Goal: Information Seeking & Learning: Learn about a topic

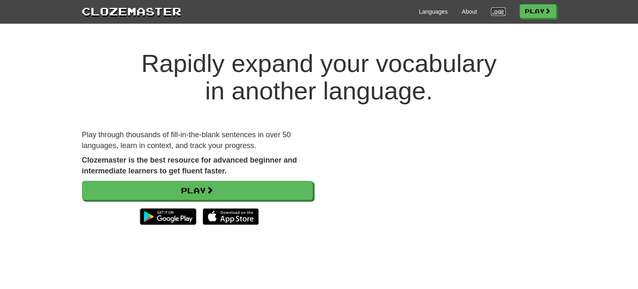
click at [495, 11] on link "Login" at bounding box center [498, 11] width 14 height 8
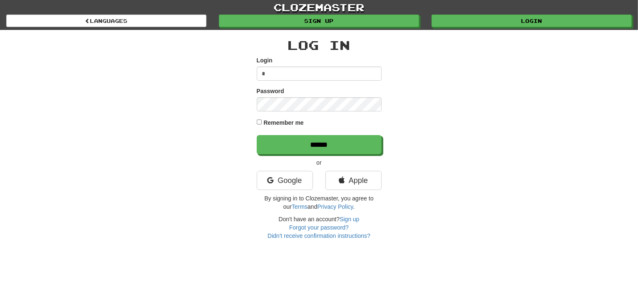
type input "**********"
click at [257, 135] on input "******" at bounding box center [319, 144] width 125 height 19
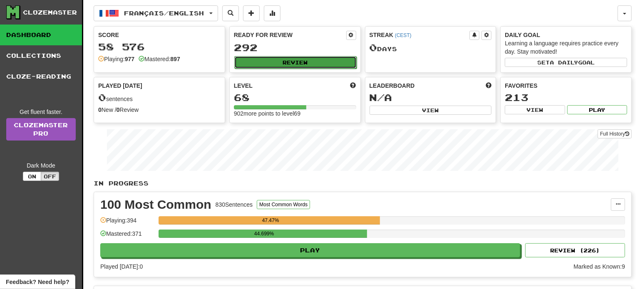
click at [281, 60] on button "Review" at bounding box center [295, 62] width 122 height 12
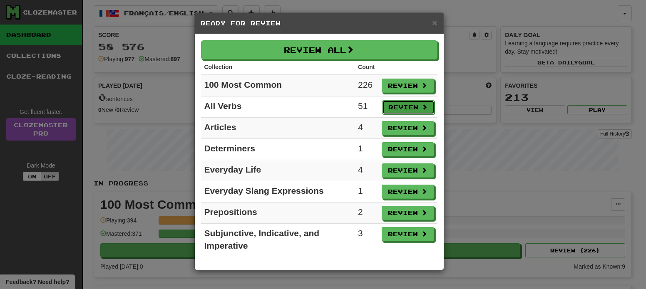
click at [412, 104] on button "Review" at bounding box center [408, 107] width 52 height 14
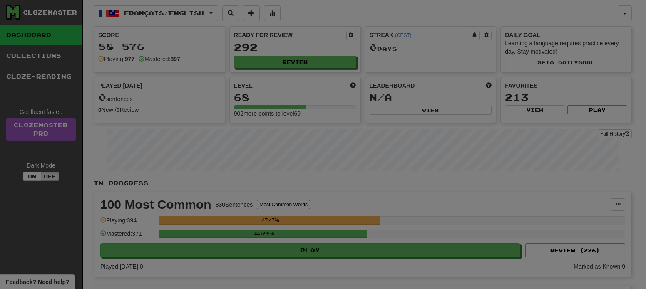
select select "**"
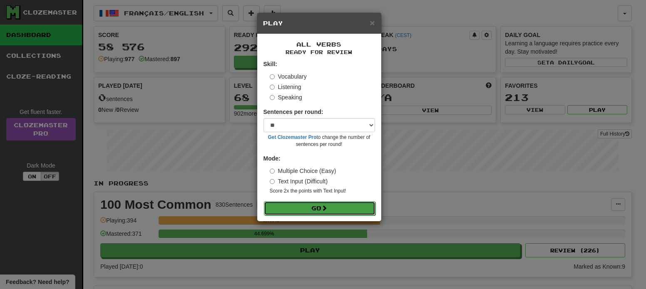
click at [320, 210] on button "Go" at bounding box center [320, 208] width 112 height 14
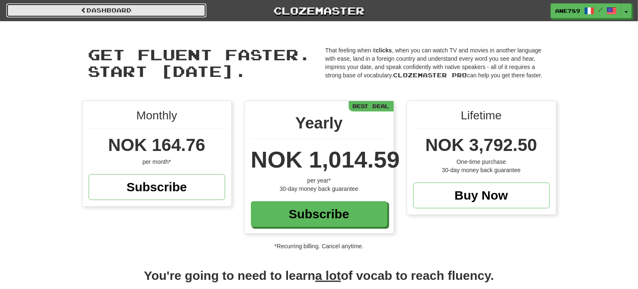
click at [124, 6] on link "Dashboard" at bounding box center [106, 10] width 200 height 14
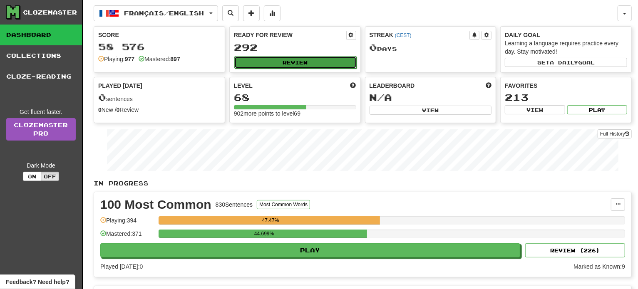
click at [298, 60] on button "Review" at bounding box center [295, 62] width 122 height 12
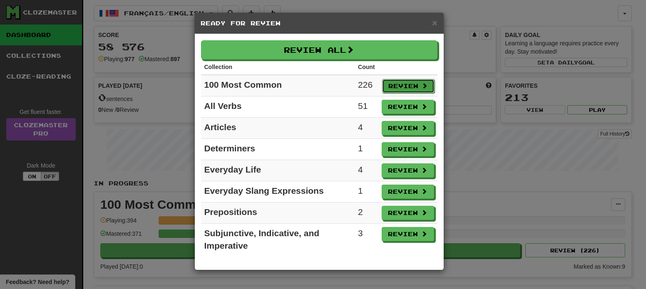
click at [400, 82] on button "Review" at bounding box center [408, 86] width 52 height 14
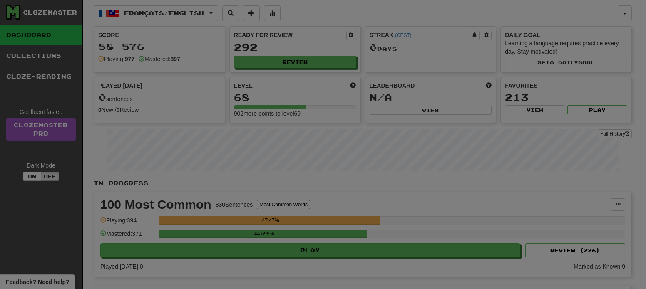
select select "**"
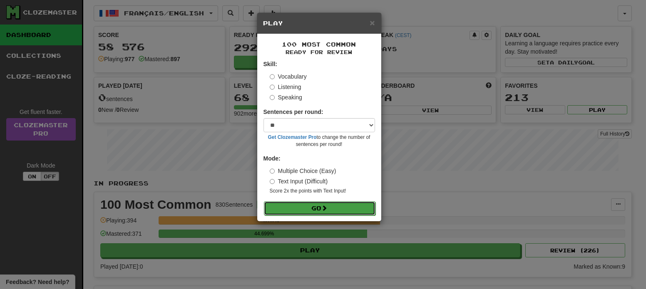
click at [313, 207] on button "Go" at bounding box center [320, 208] width 112 height 14
click at [373, 21] on span "×" at bounding box center [372, 23] width 5 height 10
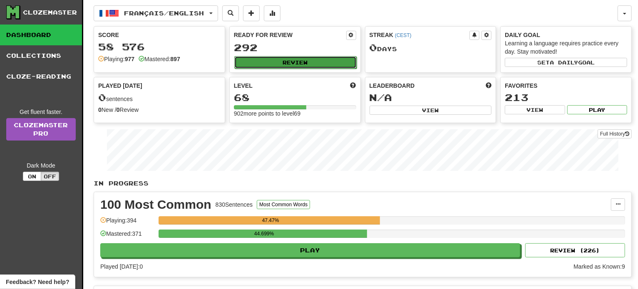
click at [269, 60] on button "Review" at bounding box center [295, 62] width 122 height 12
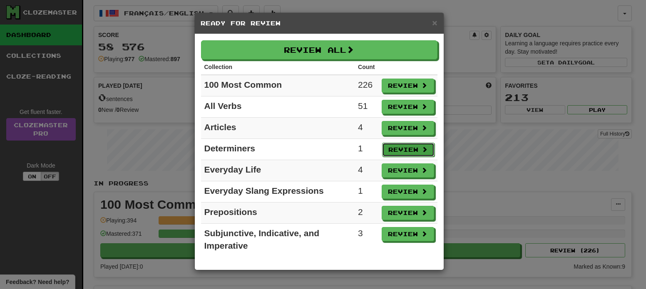
click at [396, 144] on button "Review" at bounding box center [408, 150] width 52 height 14
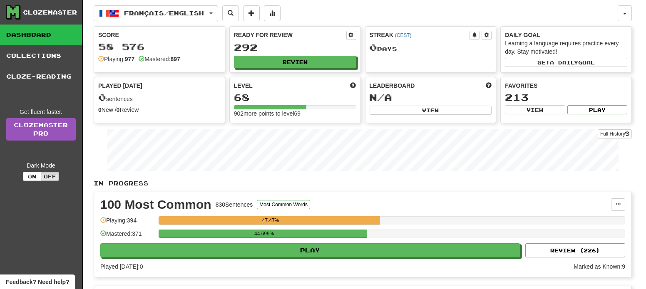
select select "**"
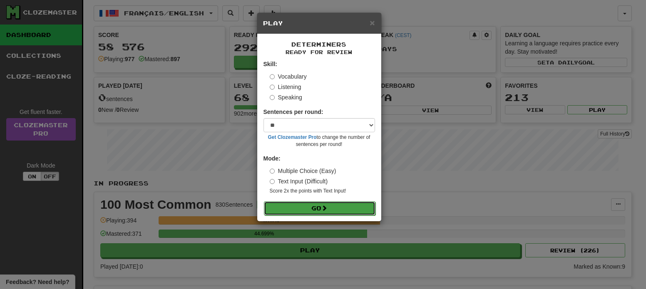
click at [347, 207] on button "Go" at bounding box center [320, 208] width 112 height 14
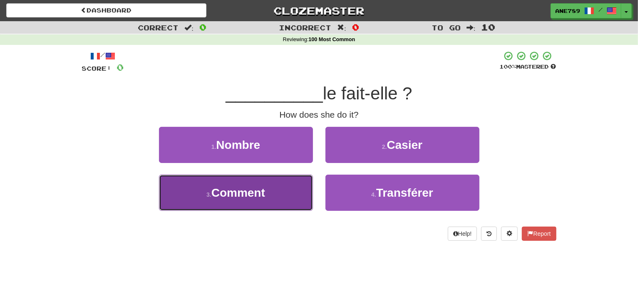
click at [264, 196] on span "Comment" at bounding box center [238, 192] width 54 height 13
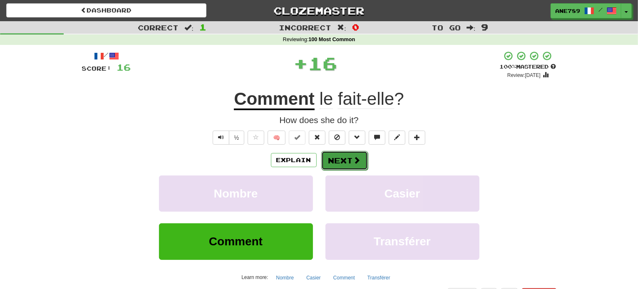
click at [342, 156] on button "Next" at bounding box center [344, 160] width 47 height 19
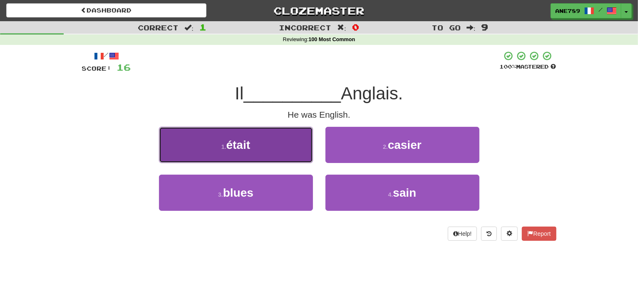
click at [264, 148] on button "1 . était" at bounding box center [236, 145] width 154 height 36
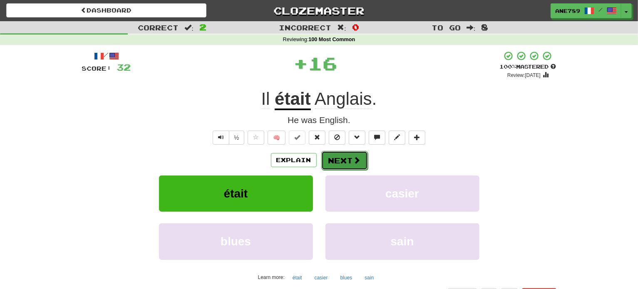
click at [338, 162] on button "Next" at bounding box center [344, 160] width 47 height 19
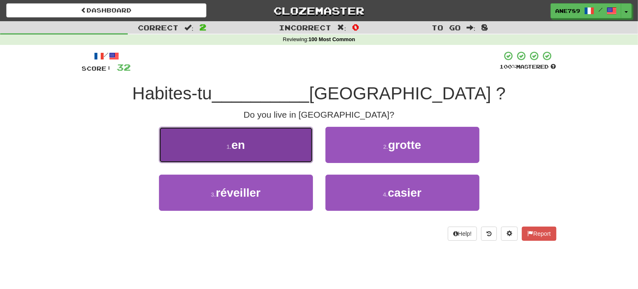
click at [242, 137] on button "1 . en" at bounding box center [236, 145] width 154 height 36
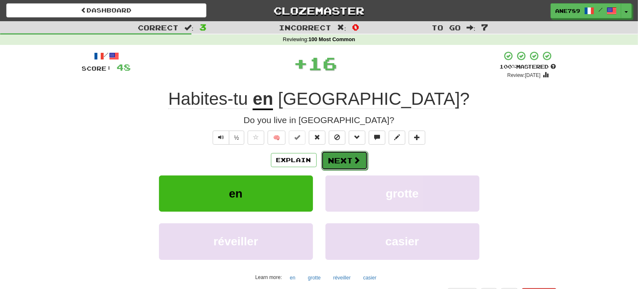
click at [343, 158] on button "Next" at bounding box center [344, 160] width 47 height 19
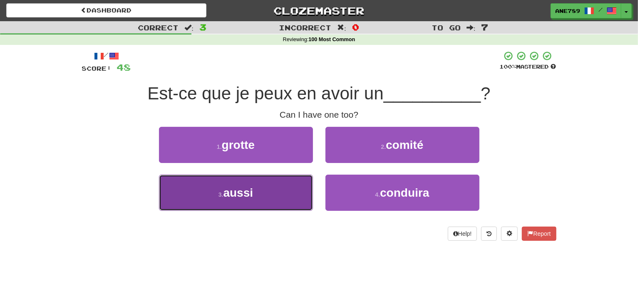
click at [274, 199] on button "3 . aussi" at bounding box center [236, 193] width 154 height 36
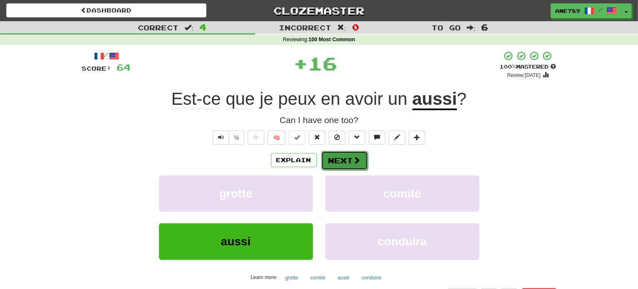
click at [336, 163] on button "Next" at bounding box center [344, 160] width 47 height 19
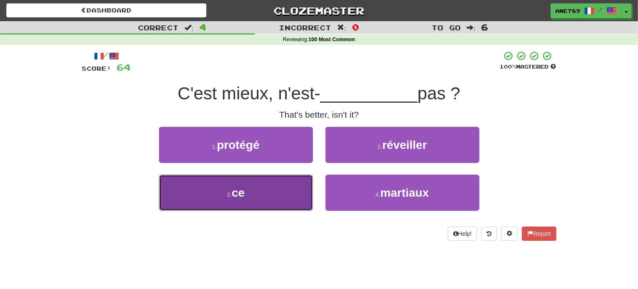
click at [281, 190] on button "3 . ce" at bounding box center [236, 193] width 154 height 36
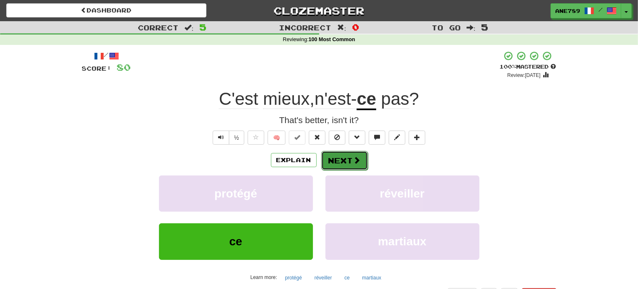
click at [345, 156] on button "Next" at bounding box center [344, 160] width 47 height 19
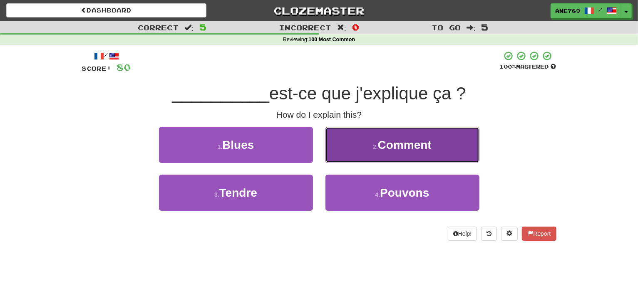
click at [367, 147] on button "2 . Comment" at bounding box center [403, 145] width 154 height 36
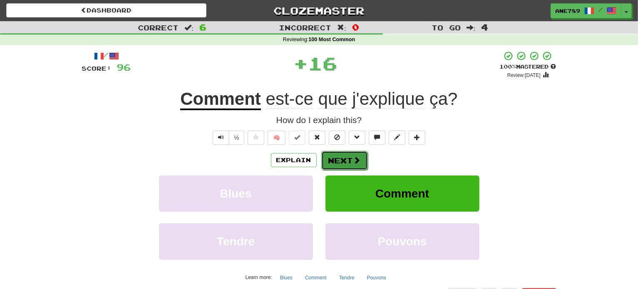
click at [341, 157] on button "Next" at bounding box center [344, 160] width 47 height 19
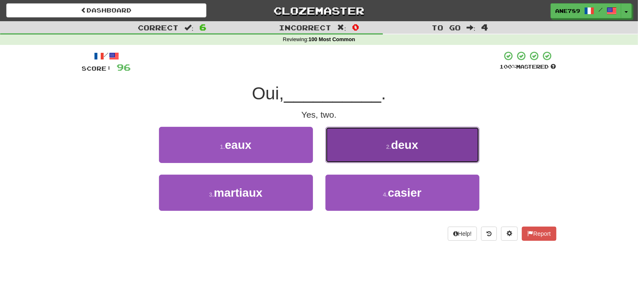
click at [340, 152] on button "2 . deux" at bounding box center [403, 145] width 154 height 36
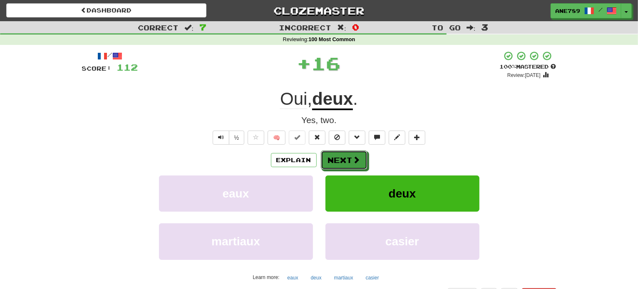
click at [340, 152] on button "Next" at bounding box center [344, 160] width 47 height 19
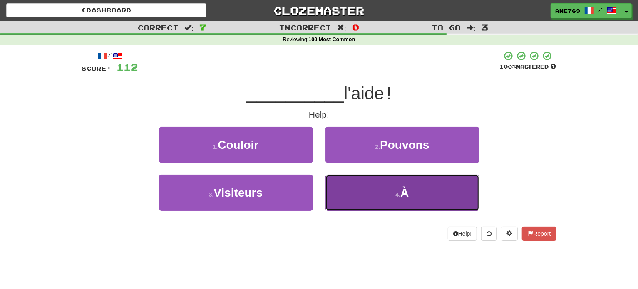
click at [353, 201] on button "4 . À" at bounding box center [403, 193] width 154 height 36
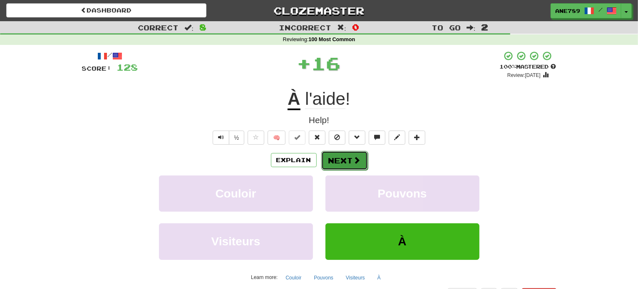
click at [340, 161] on button "Next" at bounding box center [344, 160] width 47 height 19
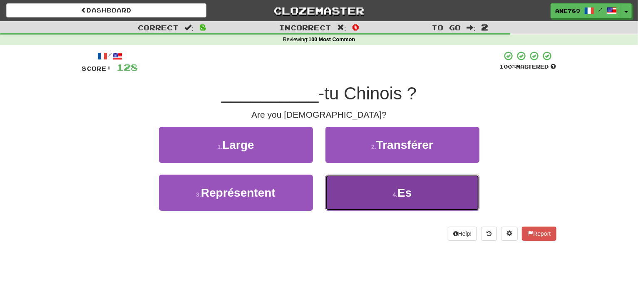
click at [354, 189] on button "4 . Es" at bounding box center [403, 193] width 154 height 36
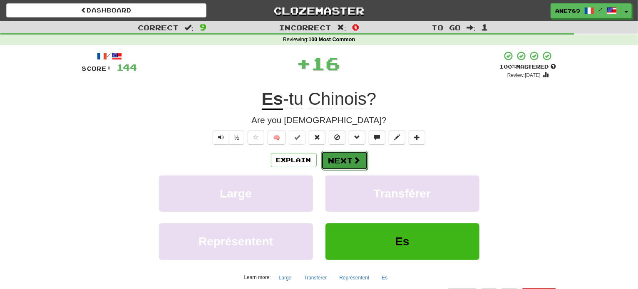
click at [337, 157] on button "Next" at bounding box center [344, 160] width 47 height 19
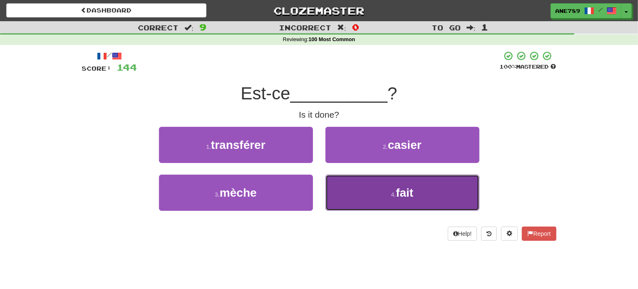
click at [348, 181] on button "4 . fait" at bounding box center [403, 193] width 154 height 36
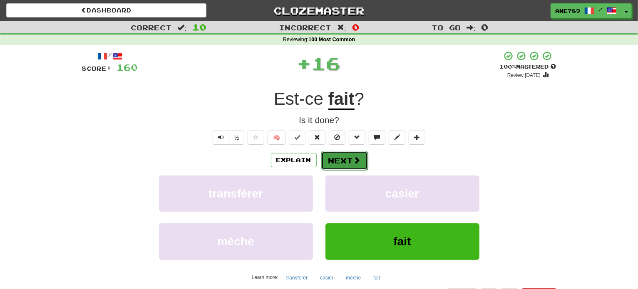
click at [343, 154] on button "Next" at bounding box center [344, 160] width 47 height 19
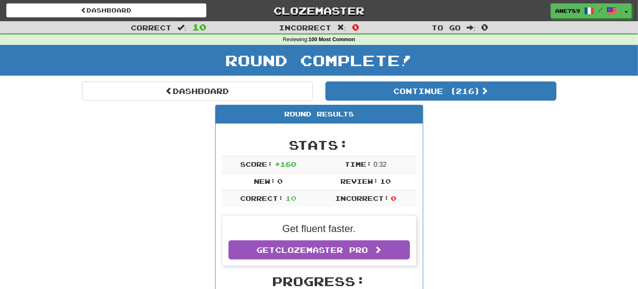
click at [421, 80] on div "Round Complete!" at bounding box center [319, 63] width 638 height 37
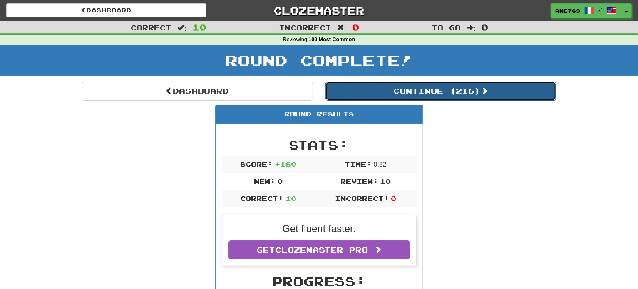
click at [421, 94] on button "Continue ( 216 )" at bounding box center [441, 91] width 231 height 19
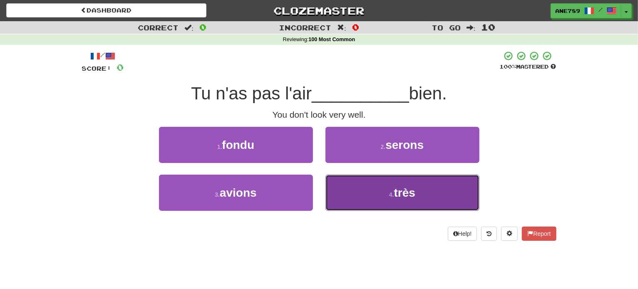
click at [400, 188] on span "très" at bounding box center [404, 192] width 21 height 13
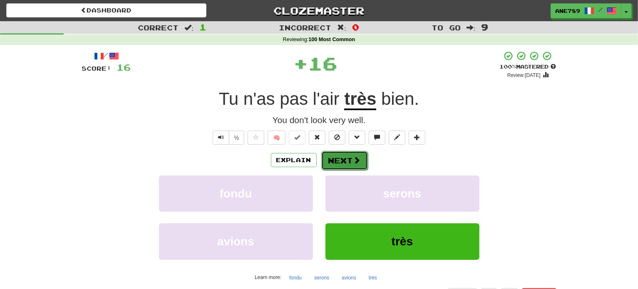
click at [356, 161] on span at bounding box center [356, 160] width 7 height 7
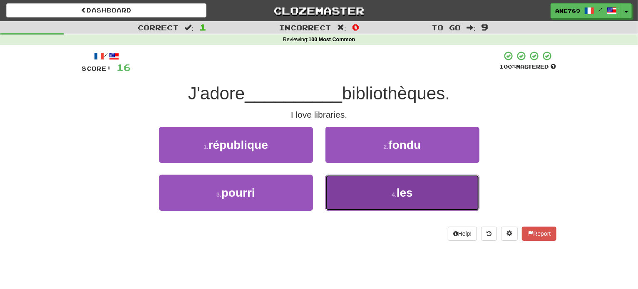
click at [360, 192] on button "4 . les" at bounding box center [403, 193] width 154 height 36
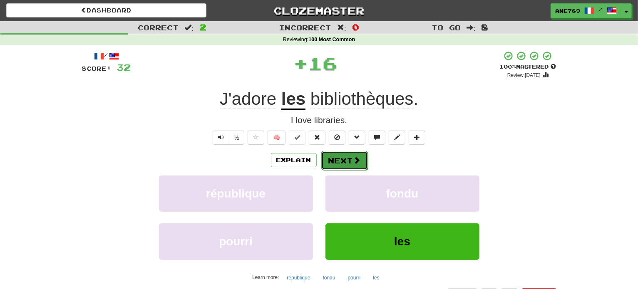
click at [354, 159] on span at bounding box center [356, 160] width 7 height 7
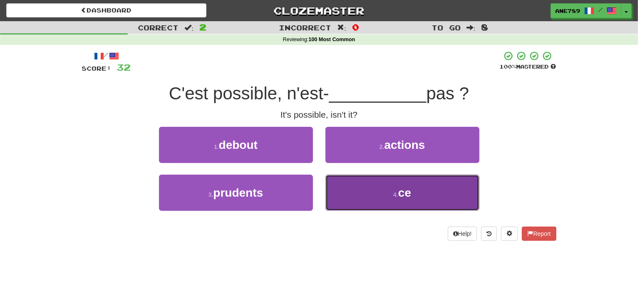
click at [363, 180] on button "4 . ce" at bounding box center [403, 193] width 154 height 36
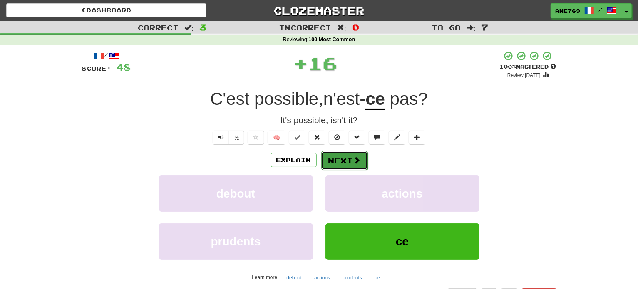
click at [349, 162] on button "Next" at bounding box center [344, 160] width 47 height 19
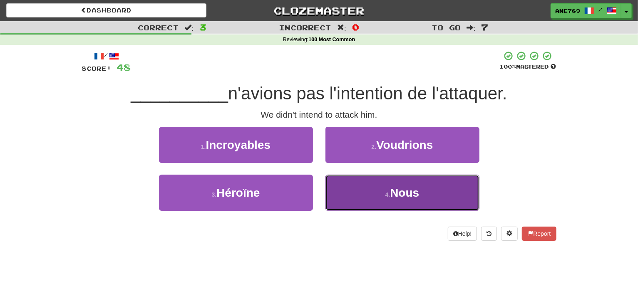
click at [367, 199] on button "4 . Nous" at bounding box center [403, 193] width 154 height 36
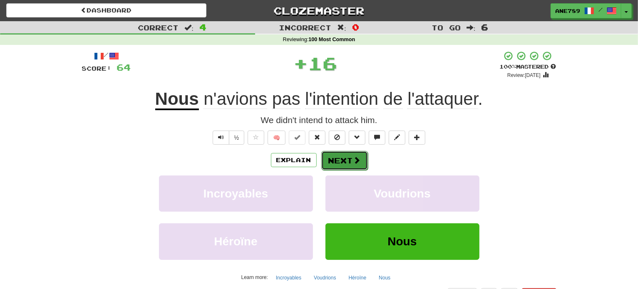
click at [356, 161] on span at bounding box center [356, 160] width 7 height 7
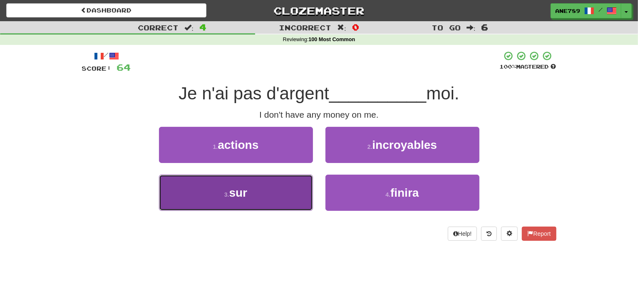
click at [279, 187] on button "3 . sur" at bounding box center [236, 193] width 154 height 36
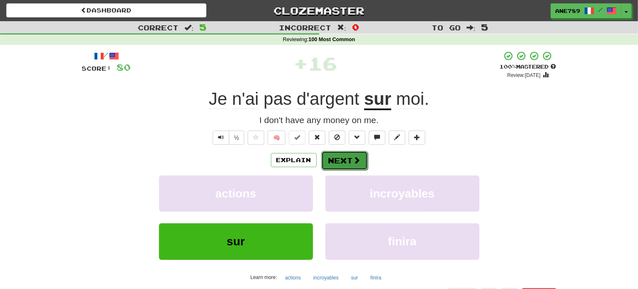
click at [345, 160] on button "Next" at bounding box center [344, 160] width 47 height 19
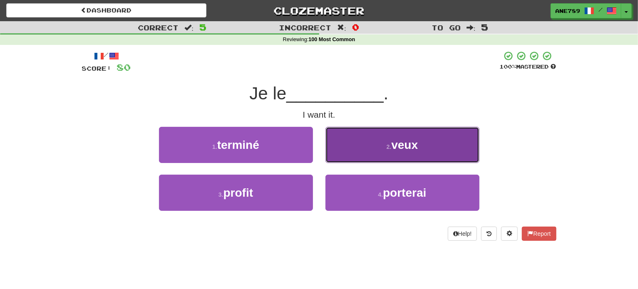
click at [382, 140] on button "2 . veux" at bounding box center [403, 145] width 154 height 36
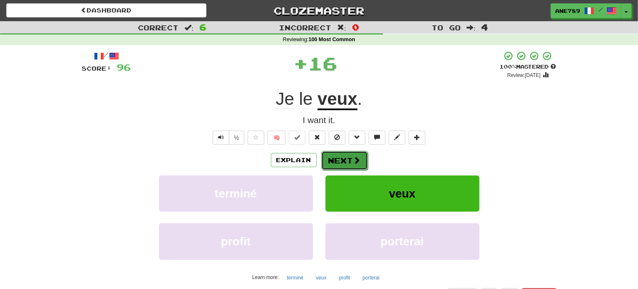
click at [348, 156] on button "Next" at bounding box center [344, 160] width 47 height 19
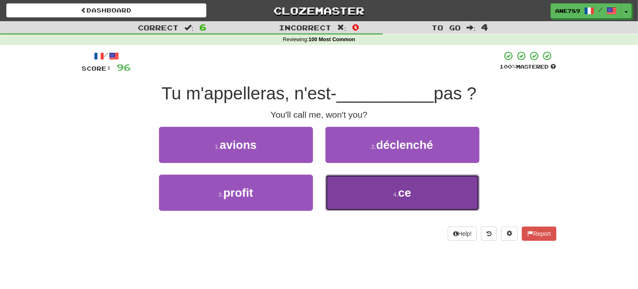
click at [360, 191] on button "4 . ce" at bounding box center [403, 193] width 154 height 36
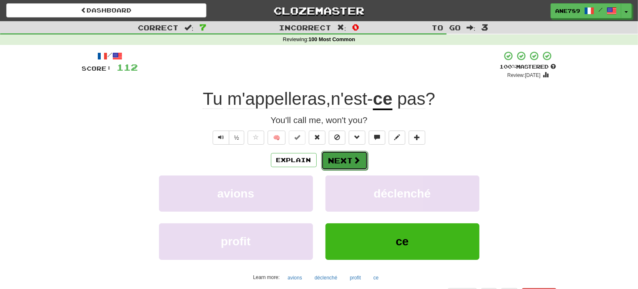
click at [361, 159] on button "Next" at bounding box center [344, 160] width 47 height 19
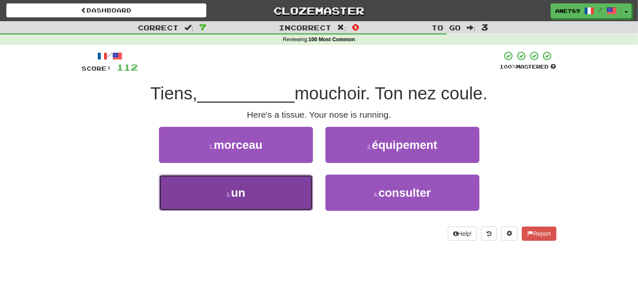
click at [300, 184] on button "3 . un" at bounding box center [236, 193] width 154 height 36
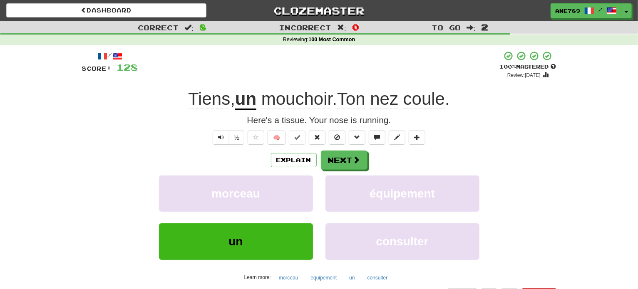
click at [291, 97] on span "mouchoir" at bounding box center [296, 99] width 71 height 20
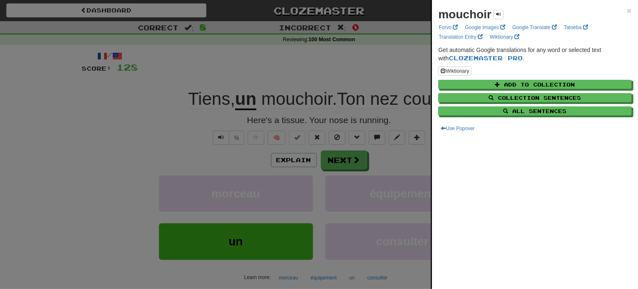
click at [348, 171] on div at bounding box center [319, 144] width 638 height 289
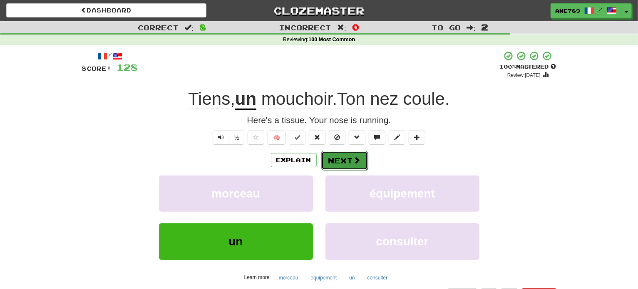
click at [348, 166] on button "Next" at bounding box center [344, 160] width 47 height 19
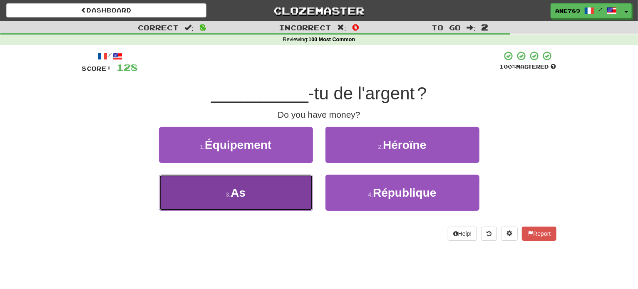
click at [279, 192] on button "3 . As" at bounding box center [236, 193] width 154 height 36
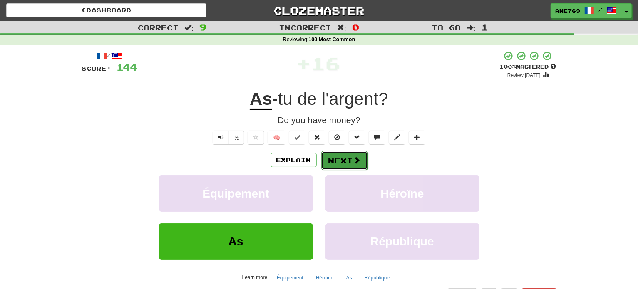
click at [348, 160] on button "Next" at bounding box center [344, 160] width 47 height 19
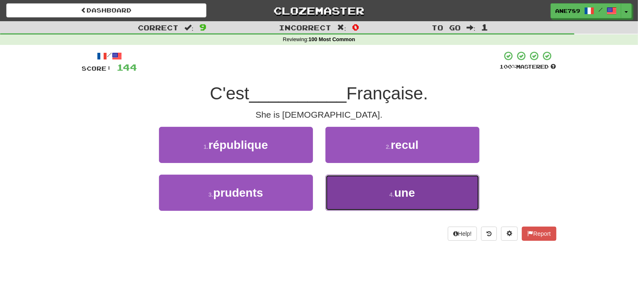
click at [351, 191] on button "4 . une" at bounding box center [403, 193] width 154 height 36
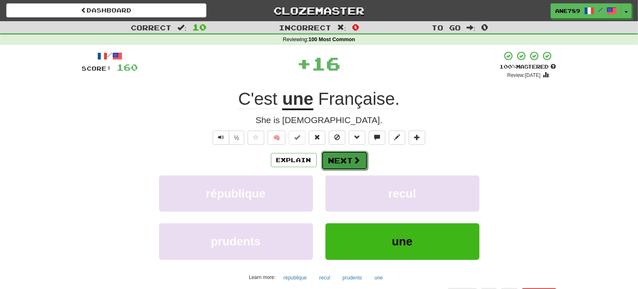
click at [347, 162] on button "Next" at bounding box center [344, 160] width 47 height 19
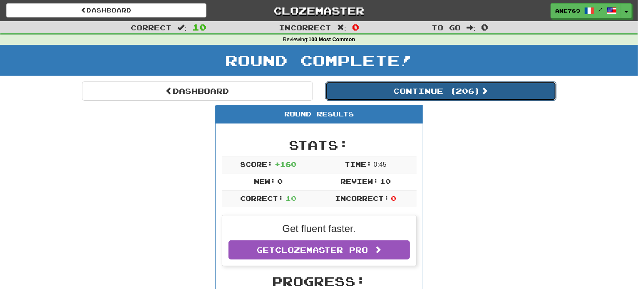
click at [373, 92] on button "Continue ( 206 )" at bounding box center [441, 91] width 231 height 19
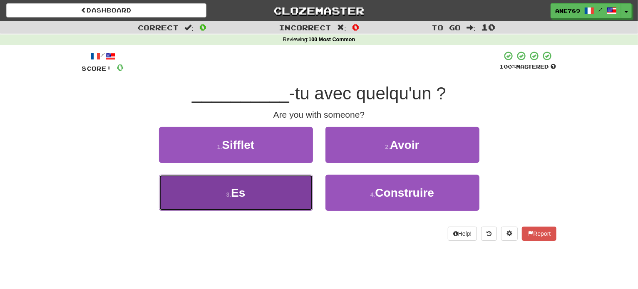
click at [269, 195] on button "3 . Es" at bounding box center [236, 193] width 154 height 36
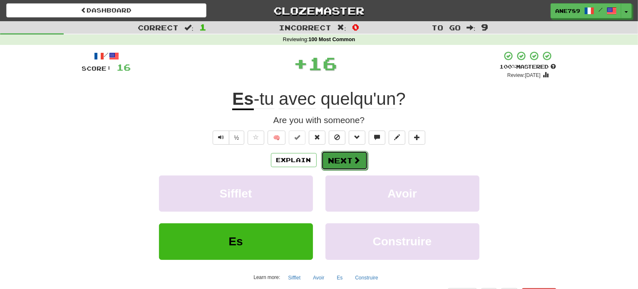
click at [326, 163] on button "Next" at bounding box center [344, 160] width 47 height 19
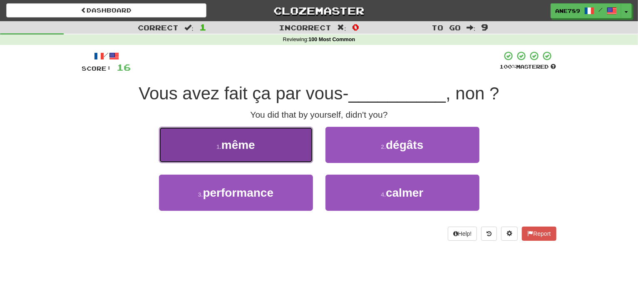
click at [292, 148] on button "1 . même" at bounding box center [236, 145] width 154 height 36
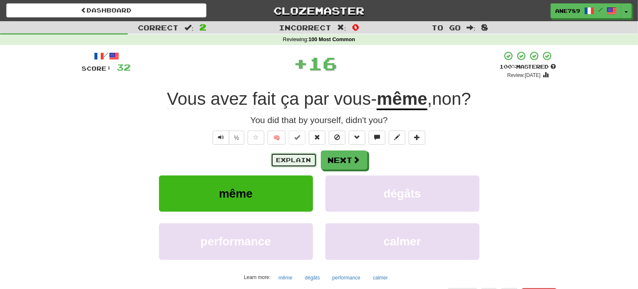
click at [295, 164] on button "Explain" at bounding box center [294, 160] width 46 height 14
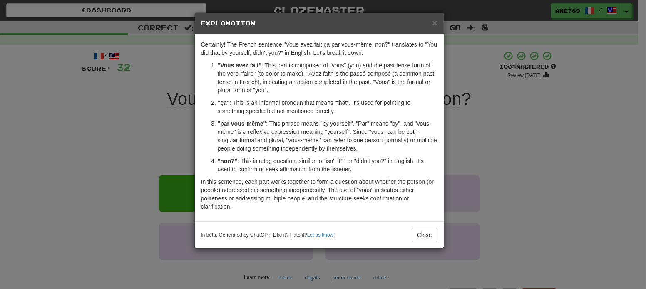
click at [125, 154] on div "× Explanation Certainly! The French sentence "Vous avez fait ça par vous-même, …" at bounding box center [323, 144] width 646 height 289
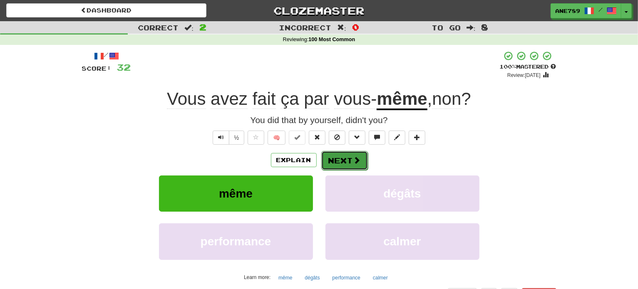
click at [342, 159] on button "Next" at bounding box center [344, 160] width 47 height 19
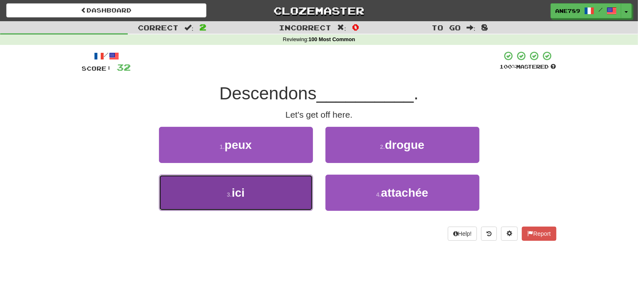
click at [291, 201] on button "3 . ici" at bounding box center [236, 193] width 154 height 36
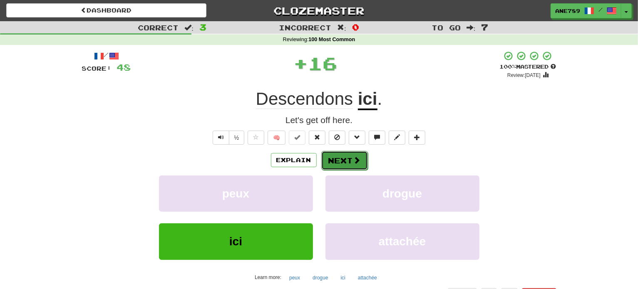
click at [358, 158] on span at bounding box center [356, 160] width 7 height 7
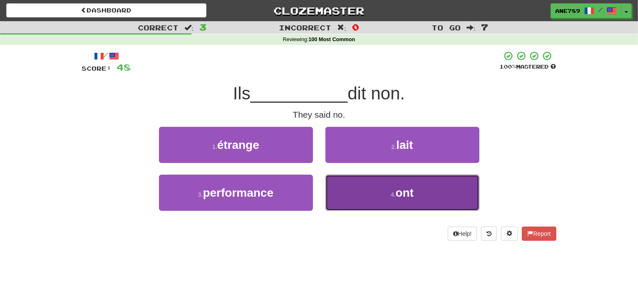
click at [379, 199] on button "4 . ont" at bounding box center [403, 193] width 154 height 36
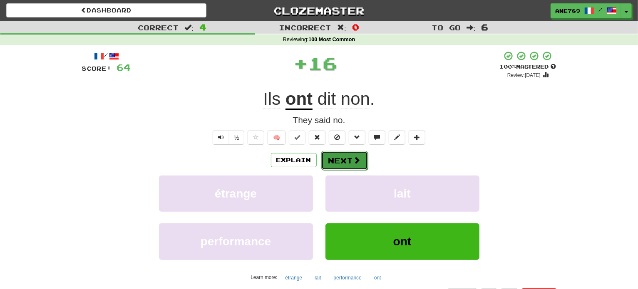
click at [351, 154] on button "Next" at bounding box center [344, 160] width 47 height 19
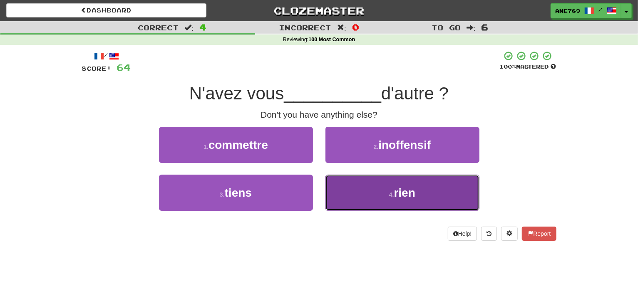
click at [355, 194] on button "4 . rien" at bounding box center [403, 193] width 154 height 36
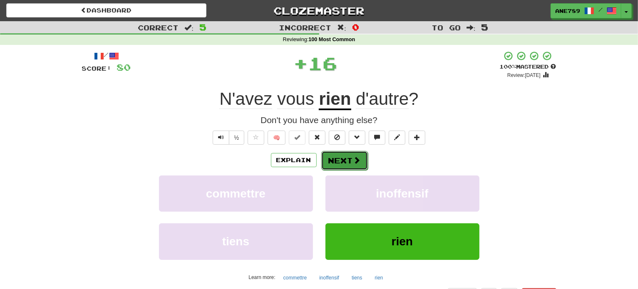
click at [348, 157] on button "Next" at bounding box center [344, 160] width 47 height 19
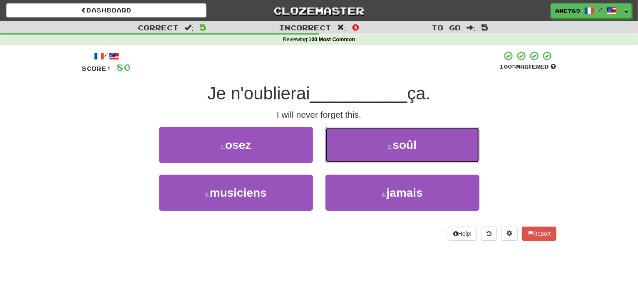
click at [348, 157] on button "2 . soûl" at bounding box center [403, 145] width 154 height 36
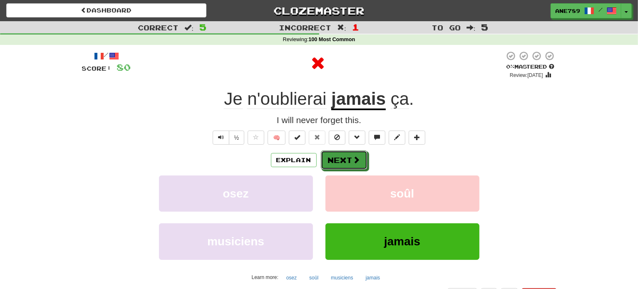
click at [348, 157] on button "Next" at bounding box center [344, 160] width 47 height 19
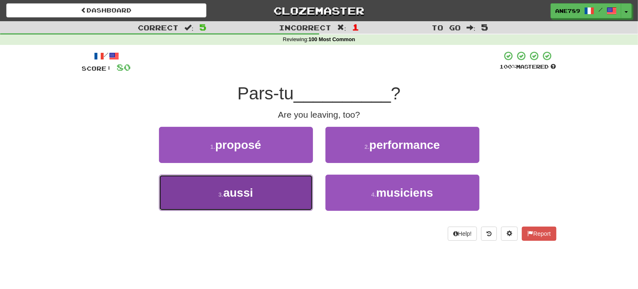
click at [291, 189] on button "3 . aussi" at bounding box center [236, 193] width 154 height 36
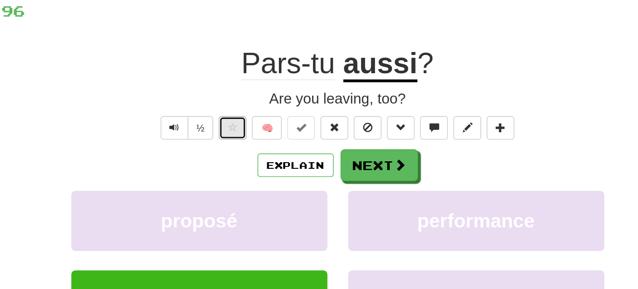
click at [252, 133] on button at bounding box center [256, 138] width 17 height 14
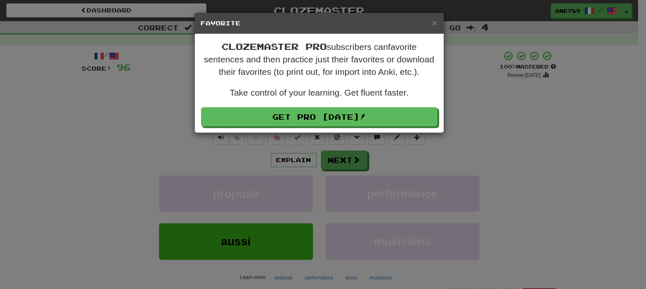
click at [349, 163] on div "× Favorite Clozemaster Pro subscribers can favorite sentences and then practice…" at bounding box center [323, 144] width 646 height 289
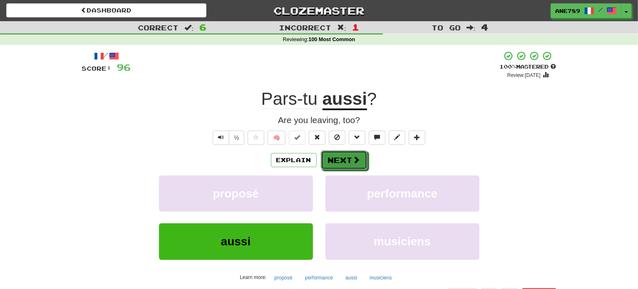
click at [349, 163] on button "Next" at bounding box center [344, 160] width 47 height 19
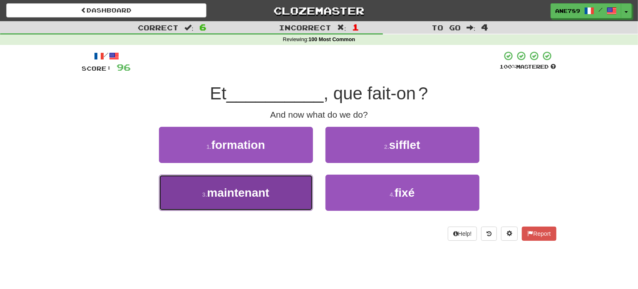
click at [280, 193] on button "3 . maintenant" at bounding box center [236, 193] width 154 height 36
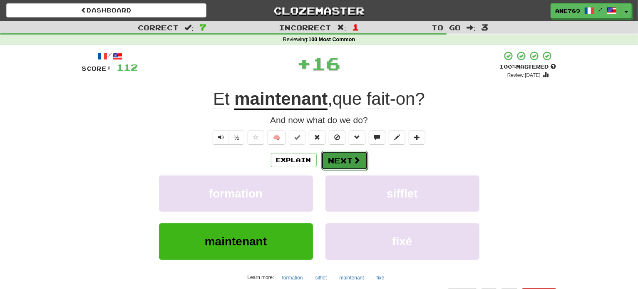
click at [347, 157] on button "Next" at bounding box center [344, 160] width 47 height 19
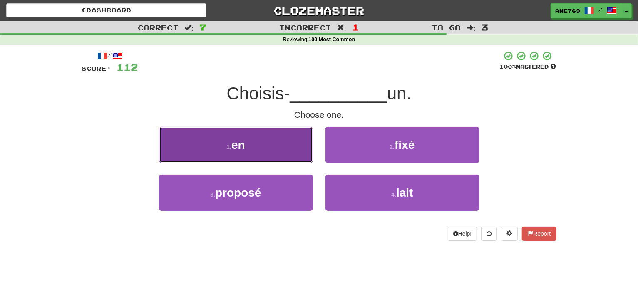
click at [277, 145] on button "1 . en" at bounding box center [236, 145] width 154 height 36
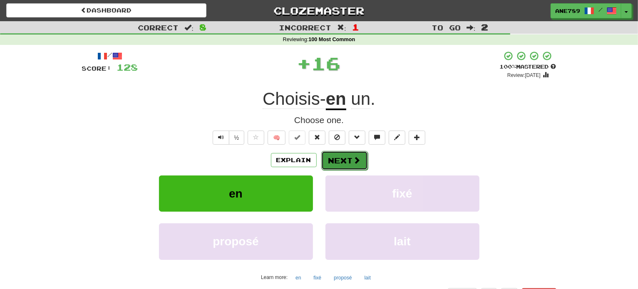
click at [344, 157] on button "Next" at bounding box center [344, 160] width 47 height 19
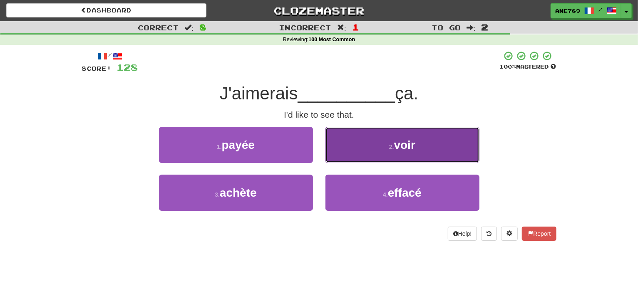
click at [368, 152] on button "2 . voir" at bounding box center [403, 145] width 154 height 36
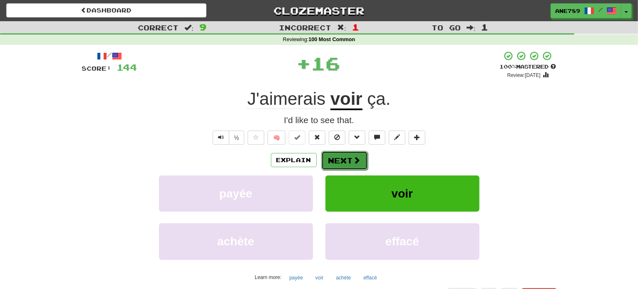
click at [345, 157] on button "Next" at bounding box center [344, 160] width 47 height 19
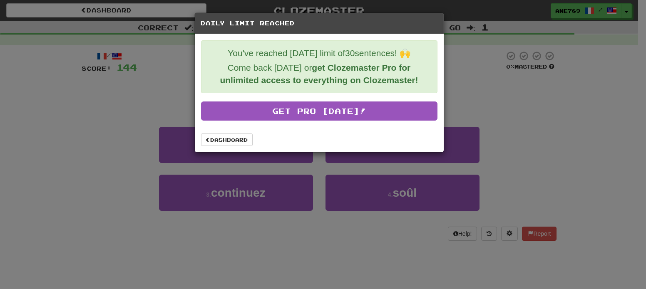
click at [134, 115] on div "Daily Limit Reached You've reached today's limit of 30 sentences! 🙌 Come back t…" at bounding box center [323, 144] width 646 height 289
